Goal: Transaction & Acquisition: Book appointment/travel/reservation

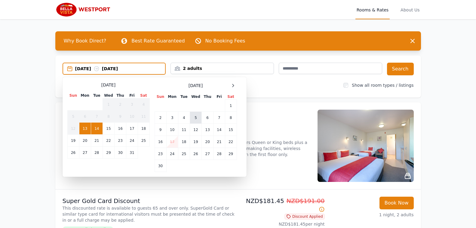
click at [194, 118] on td "5" at bounding box center [196, 118] width 12 height 12
click at [131, 68] on div "[DATE] --" at bounding box center [120, 69] width 90 height 6
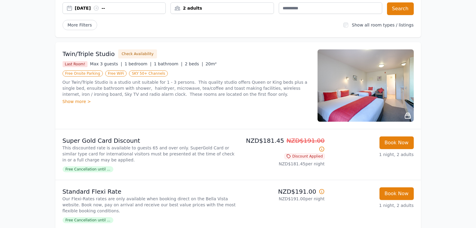
scroll to position [30, 0]
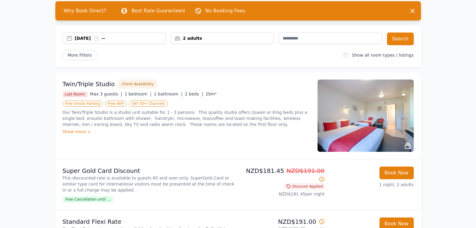
click at [70, 131] on div "Show more >" at bounding box center [187, 131] width 248 height 6
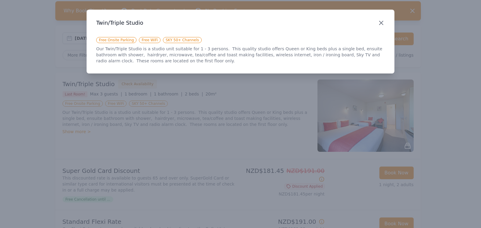
click at [382, 24] on icon "button" at bounding box center [382, 23] width 4 height 4
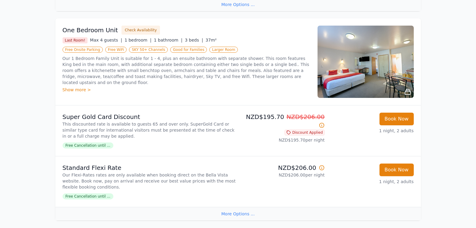
scroll to position [301, 0]
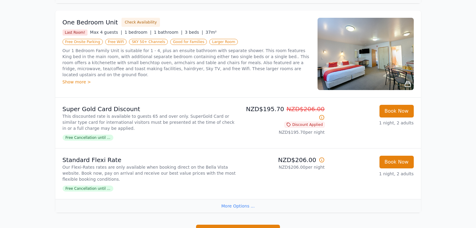
click at [75, 79] on div "Show more >" at bounding box center [187, 82] width 248 height 6
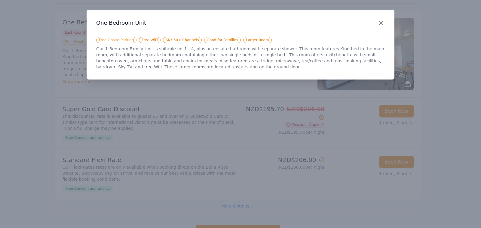
click at [380, 23] on icon "button" at bounding box center [381, 22] width 7 height 7
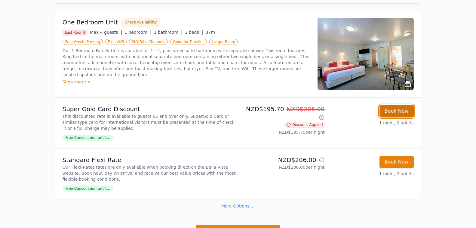
click at [399, 111] on button "Book Now" at bounding box center [397, 111] width 34 height 13
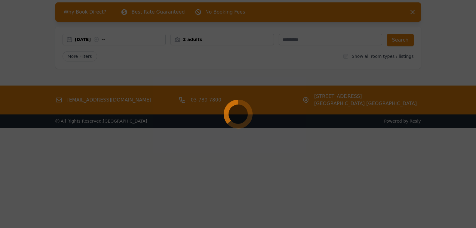
scroll to position [29, 0]
select select "**"
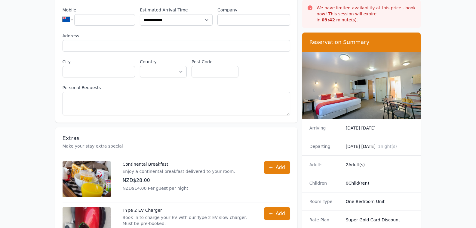
scroll to position [120, 0]
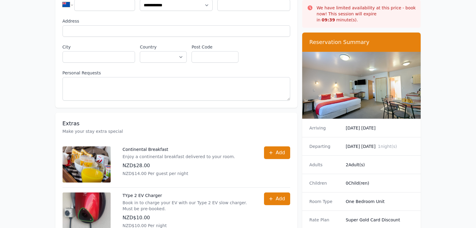
scroll to position [29, 0]
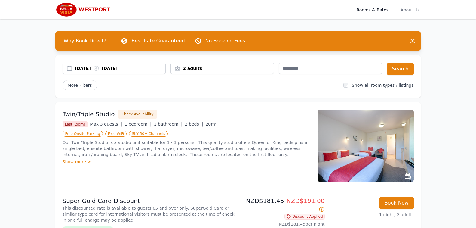
click at [79, 66] on div "[DATE] [DATE]" at bounding box center [120, 68] width 91 height 6
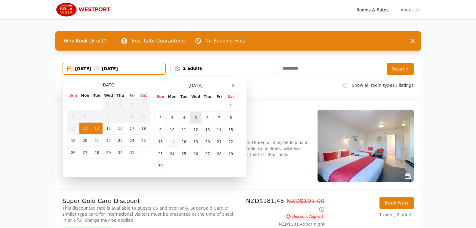
click at [195, 116] on td "5" at bounding box center [196, 118] width 12 height 12
click at [128, 68] on div "[DATE] --" at bounding box center [120, 69] width 90 height 6
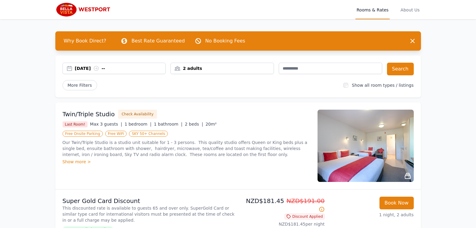
click at [111, 69] on div "[DATE] --" at bounding box center [120, 68] width 91 height 6
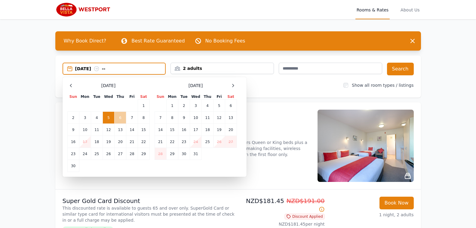
click at [120, 118] on td "6" at bounding box center [121, 118] width 12 height 12
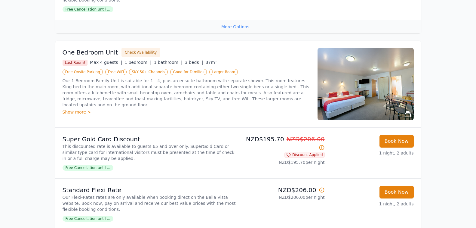
scroll to position [301, 0]
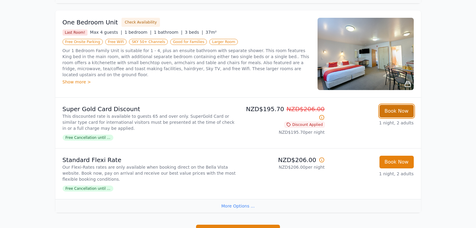
click at [394, 109] on button "Book Now" at bounding box center [397, 111] width 34 height 13
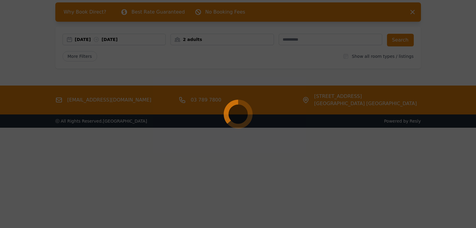
select select "**"
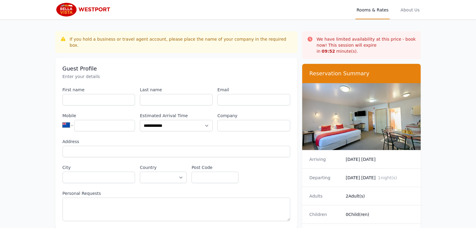
scroll to position [301, 0]
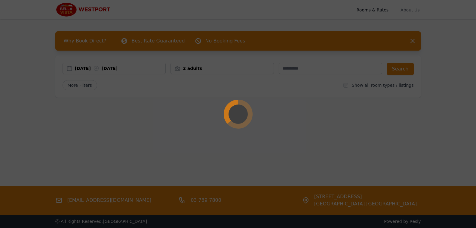
click at [79, 68] on div at bounding box center [238, 114] width 476 height 228
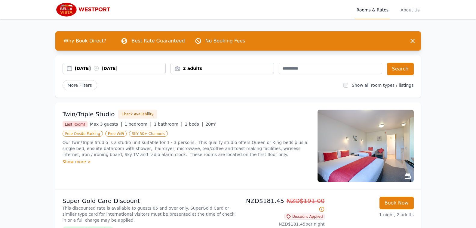
click at [79, 68] on div "[DATE] [DATE]" at bounding box center [120, 68] width 91 height 6
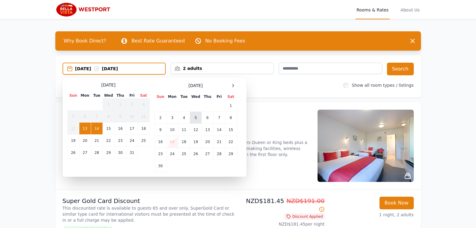
click at [196, 118] on td "5" at bounding box center [196, 118] width 12 height 12
click at [115, 67] on div "[DATE] --" at bounding box center [120, 69] width 90 height 6
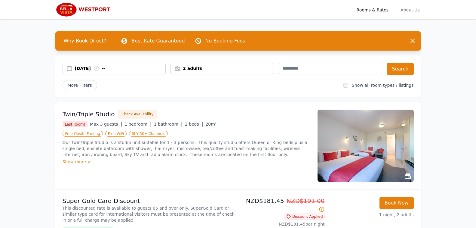
click at [115, 67] on div "[DATE] --" at bounding box center [120, 68] width 91 height 6
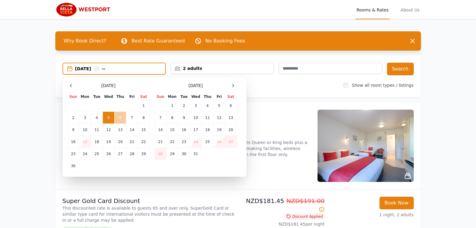
click at [120, 117] on td "6" at bounding box center [121, 118] width 12 height 12
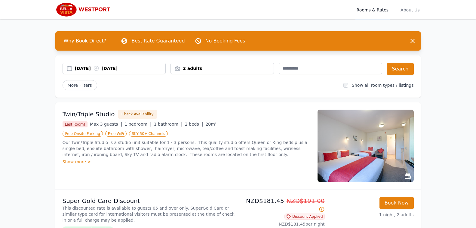
click at [99, 69] on icon at bounding box center [96, 68] width 6 height 6
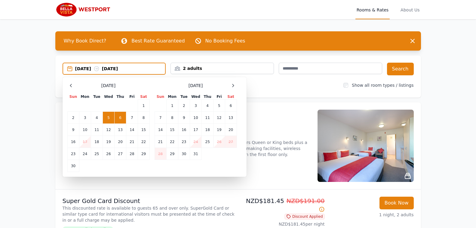
click at [100, 69] on icon at bounding box center [97, 69] width 6 height 6
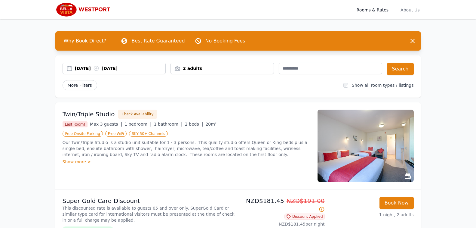
click at [83, 83] on span "More Filters" at bounding box center [80, 85] width 35 height 10
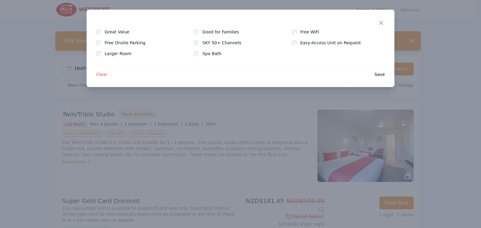
click at [99, 73] on span "Clear" at bounding box center [101, 74] width 11 height 6
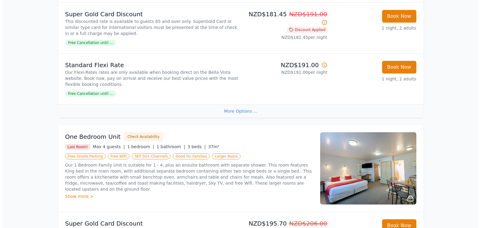
scroll to position [241, 0]
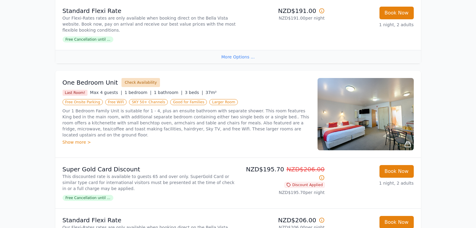
click at [133, 82] on button "Check Availability" at bounding box center [141, 82] width 39 height 9
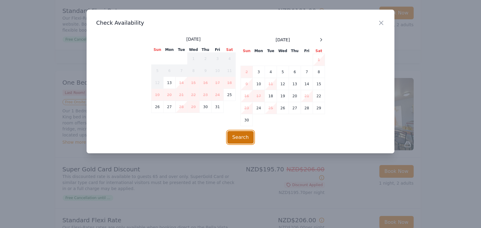
click at [237, 137] on button "Search" at bounding box center [240, 137] width 27 height 13
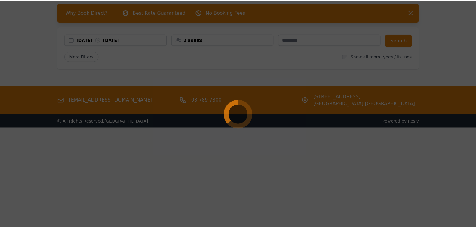
scroll to position [29, 0]
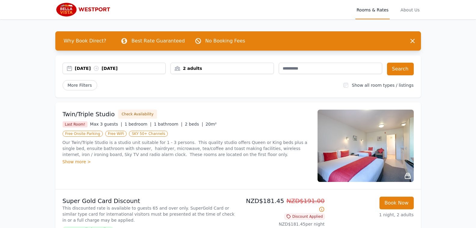
click at [77, 70] on div "[DATE] [DATE]" at bounding box center [120, 68] width 91 height 6
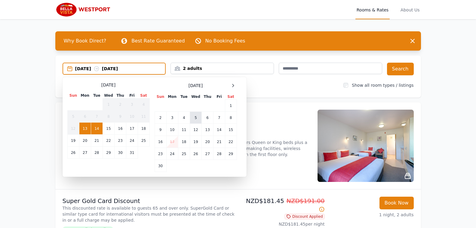
click at [196, 116] on td "5" at bounding box center [196, 118] width 12 height 12
click at [126, 69] on div "[DATE] --" at bounding box center [120, 69] width 90 height 6
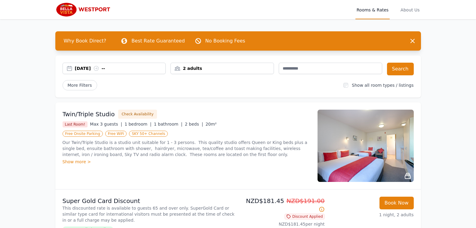
click at [126, 69] on div "[DATE] --" at bounding box center [120, 68] width 91 height 6
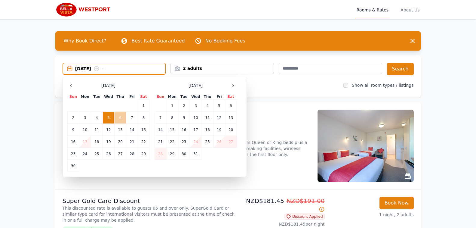
click at [121, 119] on td "6" at bounding box center [121, 118] width 12 height 12
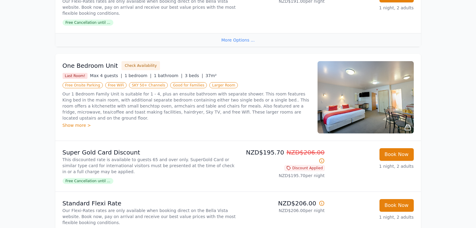
scroll to position [243, 0]
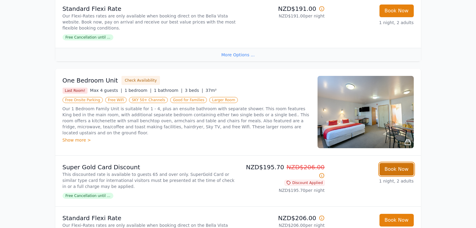
click at [396, 168] on button "Book Now" at bounding box center [397, 169] width 34 height 13
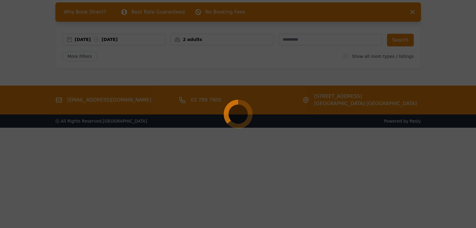
select select "**"
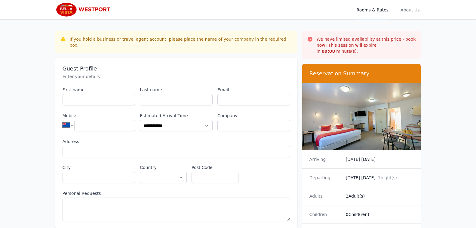
scroll to position [29, 0]
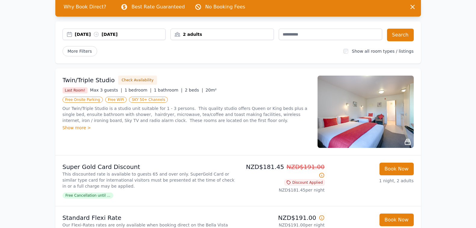
scroll to position [30, 0]
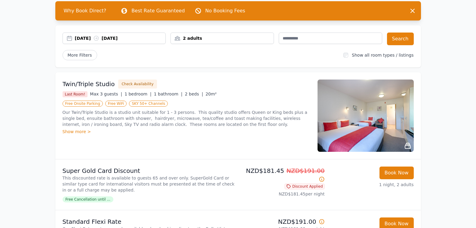
click at [78, 39] on div "[DATE] [DATE]" at bounding box center [120, 38] width 91 height 6
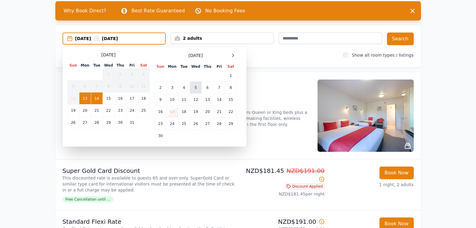
click at [196, 89] on td "5" at bounding box center [196, 88] width 12 height 12
click at [120, 39] on div "[DATE] --" at bounding box center [120, 38] width 90 height 6
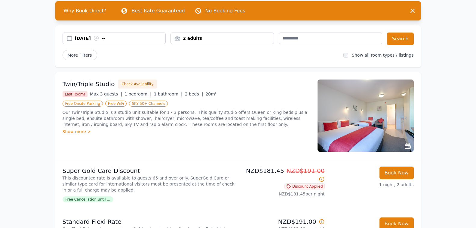
click at [118, 38] on div "[DATE] --" at bounding box center [120, 38] width 91 height 6
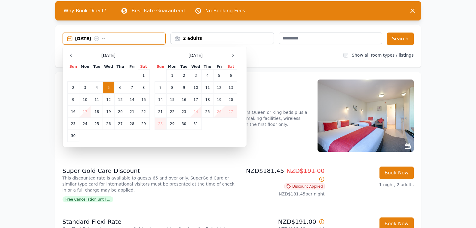
drag, startPoint x: 112, startPoint y: 38, endPoint x: 125, endPoint y: 40, distance: 13.1
click at [125, 40] on div "[DATE] --" at bounding box center [120, 38] width 90 height 6
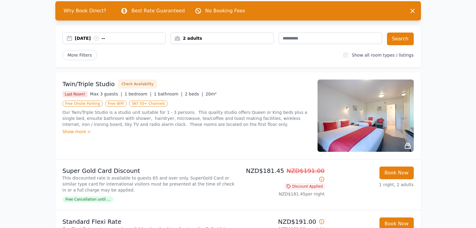
drag, startPoint x: 104, startPoint y: 38, endPoint x: 124, endPoint y: 39, distance: 19.9
click at [124, 39] on div "[DATE] --" at bounding box center [120, 38] width 91 height 6
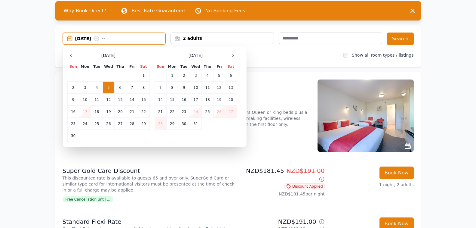
drag, startPoint x: 98, startPoint y: 39, endPoint x: 135, endPoint y: 38, distance: 36.7
click at [135, 38] on div "[DATE] --" at bounding box center [120, 38] width 90 height 6
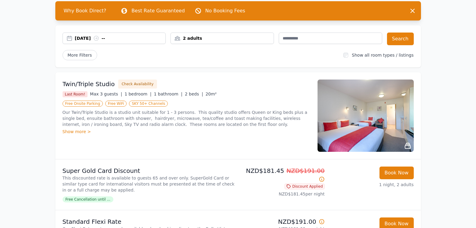
drag, startPoint x: 91, startPoint y: 39, endPoint x: 123, endPoint y: 37, distance: 32.3
click at [123, 37] on div "[DATE] --" at bounding box center [120, 38] width 91 height 6
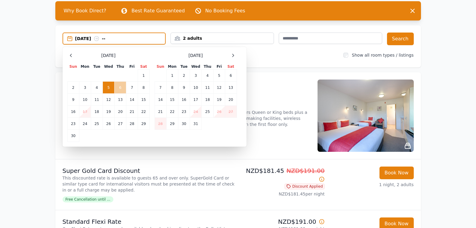
drag, startPoint x: 109, startPoint y: 86, endPoint x: 118, endPoint y: 90, distance: 9.9
click at [118, 89] on tr "2 3 4 5 6 7 8" at bounding box center [108, 88] width 82 height 12
click at [122, 89] on td "6" at bounding box center [121, 88] width 12 height 12
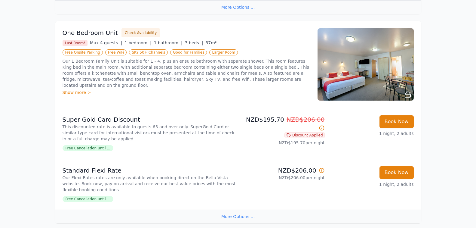
scroll to position [301, 0]
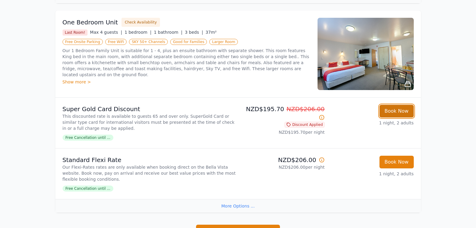
click at [394, 111] on button "Book Now" at bounding box center [397, 111] width 34 height 13
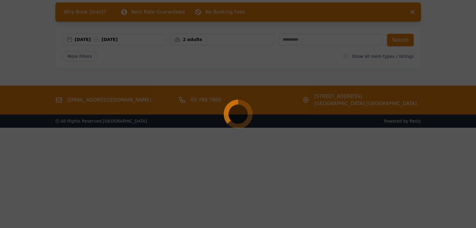
scroll to position [29, 0]
select select "**"
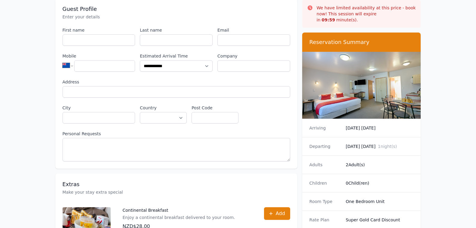
scroll to position [60, 0]
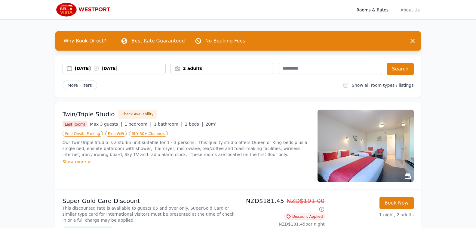
click at [80, 67] on div "[DATE] [DATE]" at bounding box center [120, 68] width 91 height 6
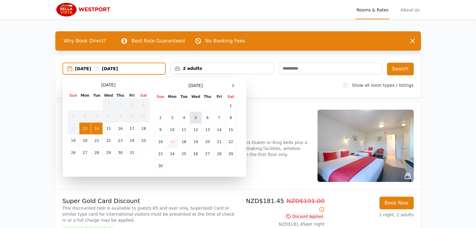
click at [196, 117] on td "5" at bounding box center [196, 118] width 12 height 12
drag, startPoint x: 69, startPoint y: 69, endPoint x: 131, endPoint y: 68, distance: 62.0
click at [131, 68] on div "[DATE] --" at bounding box center [114, 69] width 102 height 6
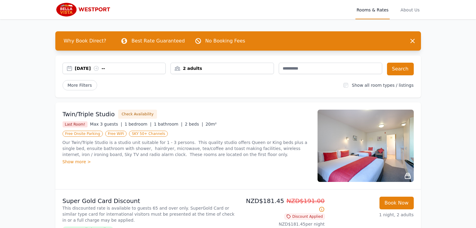
drag, startPoint x: 91, startPoint y: 68, endPoint x: 95, endPoint y: 67, distance: 4.0
click at [95, 67] on div "[DATE] --" at bounding box center [120, 68] width 91 height 6
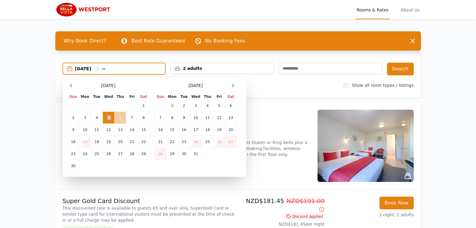
drag, startPoint x: 107, startPoint y: 116, endPoint x: 118, endPoint y: 118, distance: 11.2
click at [118, 118] on tr "2 3 4 5 6 7 8" at bounding box center [108, 118] width 82 height 12
click at [100, 67] on icon at bounding box center [97, 69] width 6 height 6
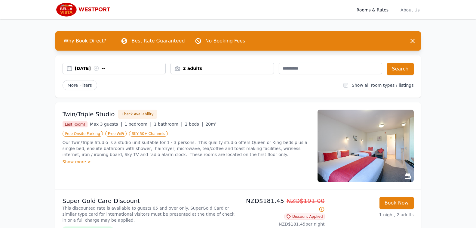
click at [96, 68] on div "[DATE] --" at bounding box center [120, 68] width 91 height 6
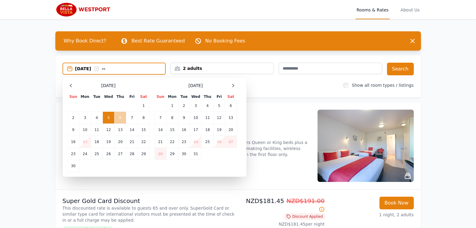
drag, startPoint x: 109, startPoint y: 117, endPoint x: 120, endPoint y: 118, distance: 11.5
click at [120, 118] on tr "2 3 4 5 6 7 8" at bounding box center [108, 118] width 82 height 12
click at [120, 118] on td "6" at bounding box center [121, 118] width 12 height 12
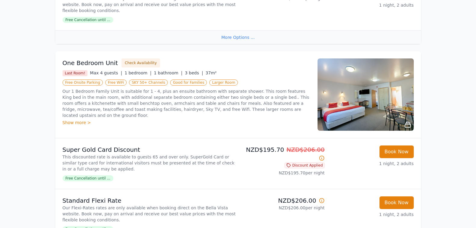
scroll to position [271, 0]
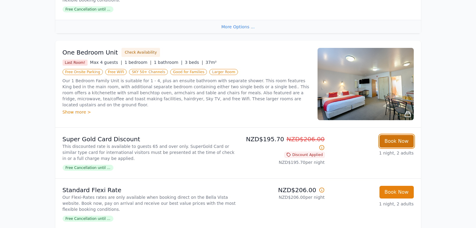
click at [391, 141] on button "Book Now" at bounding box center [397, 141] width 34 height 13
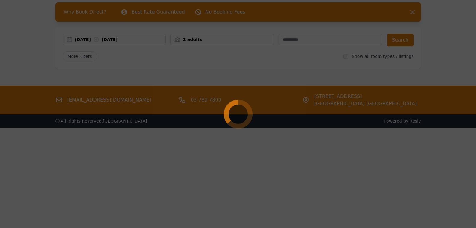
select select "**"
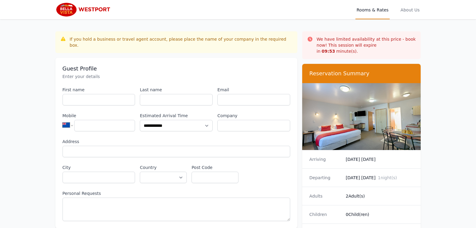
scroll to position [29, 0]
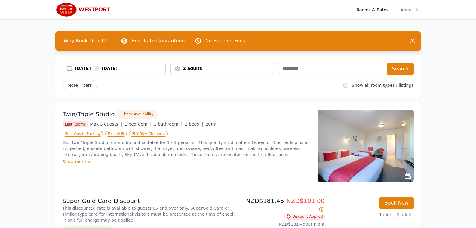
click at [81, 69] on div "[DATE] [DATE]" at bounding box center [120, 68] width 91 height 6
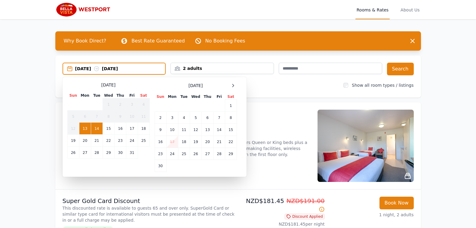
click at [84, 128] on td "13" at bounding box center [85, 128] width 12 height 12
click at [87, 129] on td "13" at bounding box center [85, 128] width 12 height 12
click at [85, 66] on div "[DATE] --" at bounding box center [120, 69] width 90 height 6
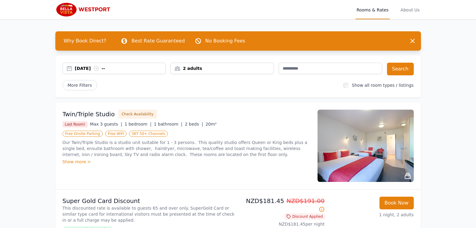
click at [85, 66] on div "[DATE] --" at bounding box center [120, 68] width 91 height 6
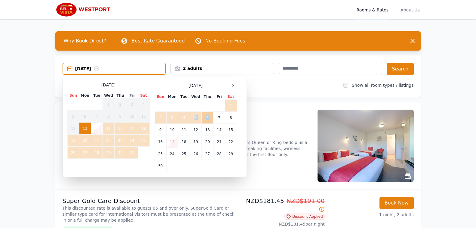
drag, startPoint x: 195, startPoint y: 119, endPoint x: 209, endPoint y: 122, distance: 14.4
click at [209, 122] on tr "2 3 4 5 6 7 8" at bounding box center [196, 118] width 82 height 12
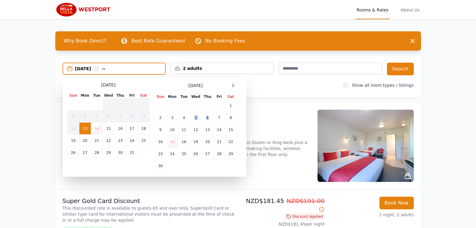
click at [84, 69] on div "[DATE] --" at bounding box center [120, 69] width 90 height 6
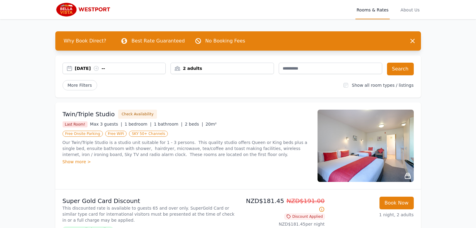
click at [69, 68] on div "[DATE] --" at bounding box center [114, 68] width 103 height 6
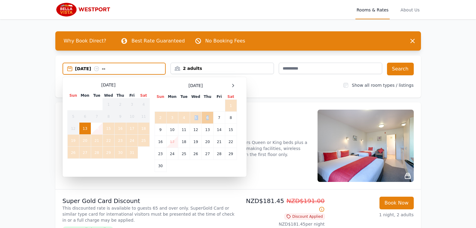
drag, startPoint x: 196, startPoint y: 118, endPoint x: 210, endPoint y: 119, distance: 14.3
click at [210, 119] on tr "2 3 4 5 6 7 8" at bounding box center [196, 118] width 82 height 12
click at [195, 117] on td "5" at bounding box center [196, 118] width 12 height 12
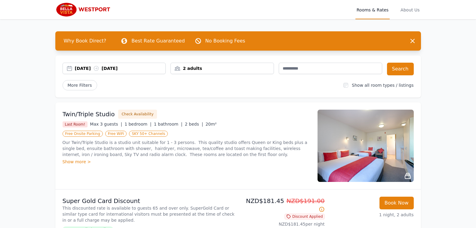
click at [91, 68] on div "[DATE] [DATE]" at bounding box center [120, 68] width 91 height 6
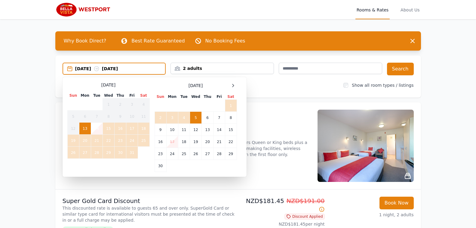
click at [196, 116] on td "5" at bounding box center [196, 118] width 12 height 12
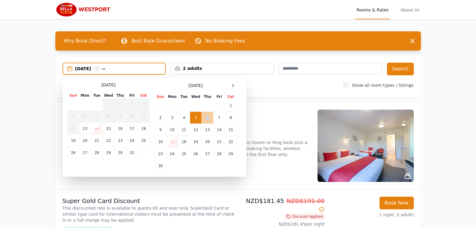
drag, startPoint x: 196, startPoint y: 116, endPoint x: 210, endPoint y: 119, distance: 14.4
click at [210, 119] on tr "2 3 4 5 6 7 8" at bounding box center [196, 118] width 82 height 12
click at [206, 117] on td "6" at bounding box center [208, 118] width 12 height 12
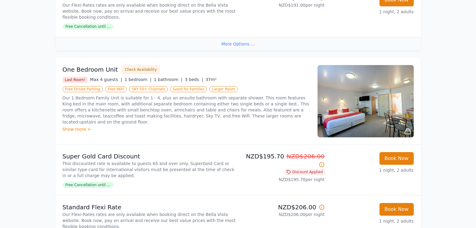
scroll to position [271, 0]
